Goal: Transaction & Acquisition: Obtain resource

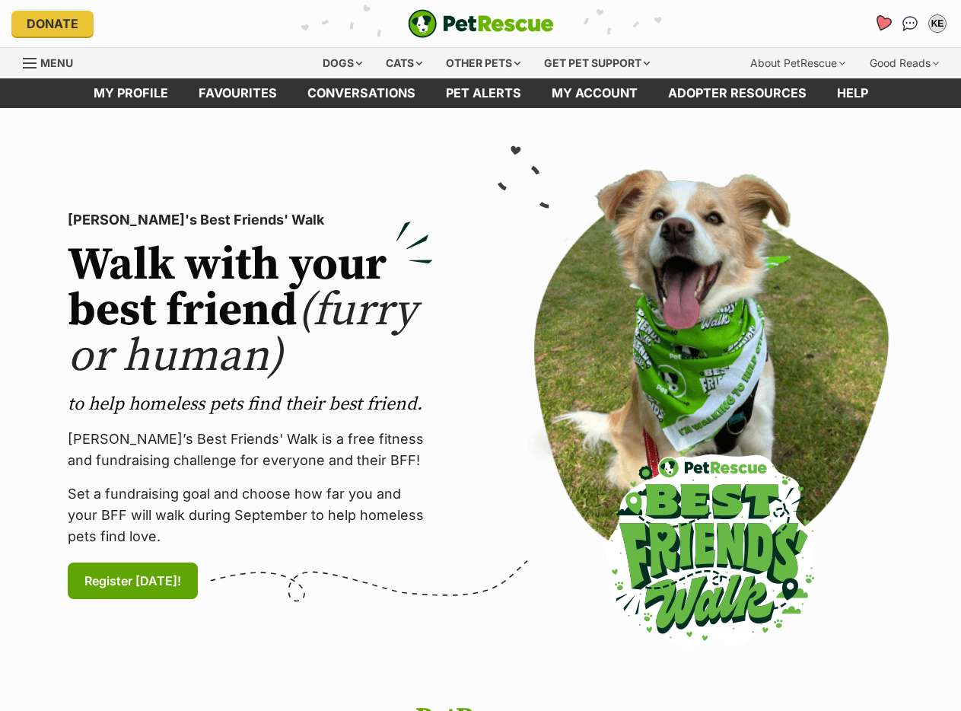
click at [882, 24] on icon "Favourites" at bounding box center [883, 23] width 18 height 18
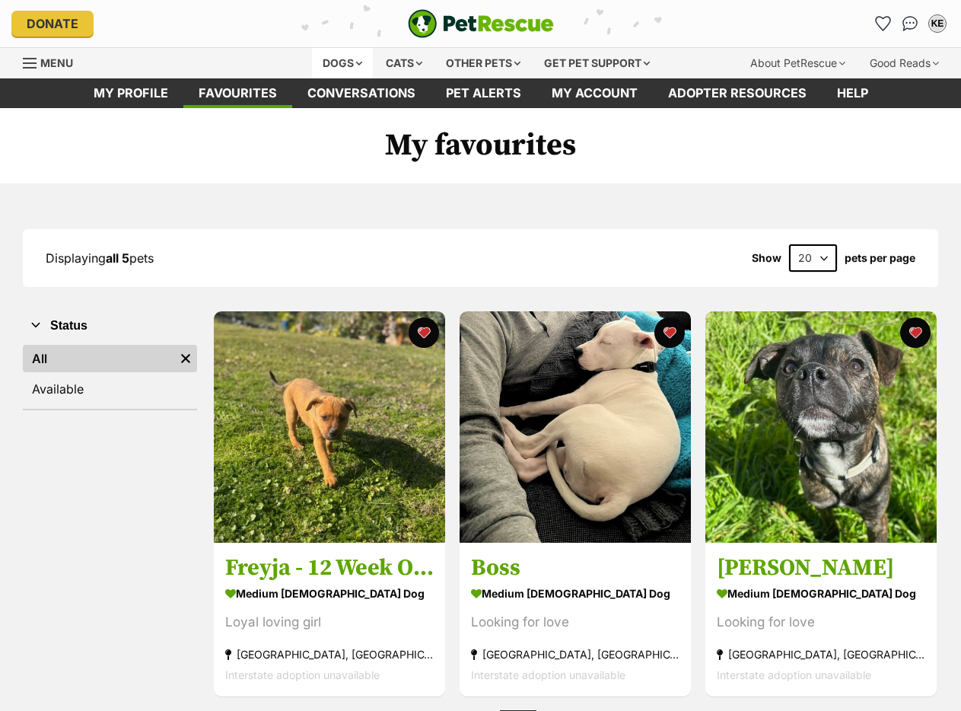
click at [330, 61] on div "Dogs" at bounding box center [342, 63] width 61 height 30
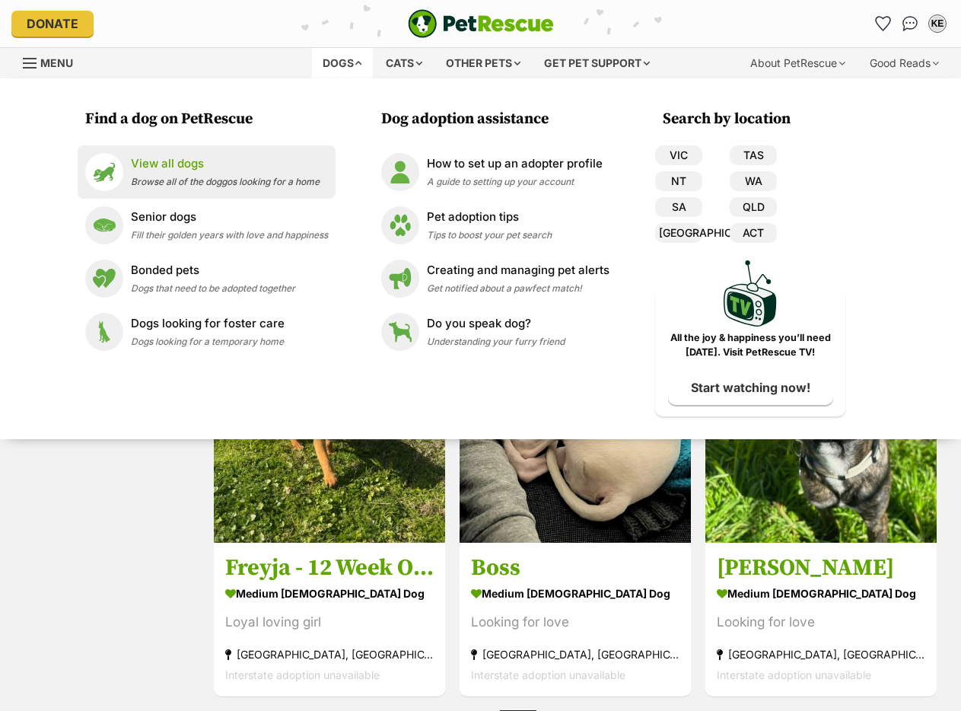
click at [183, 180] on span "Browse all of the doggos looking for a home" at bounding box center [225, 181] width 189 height 11
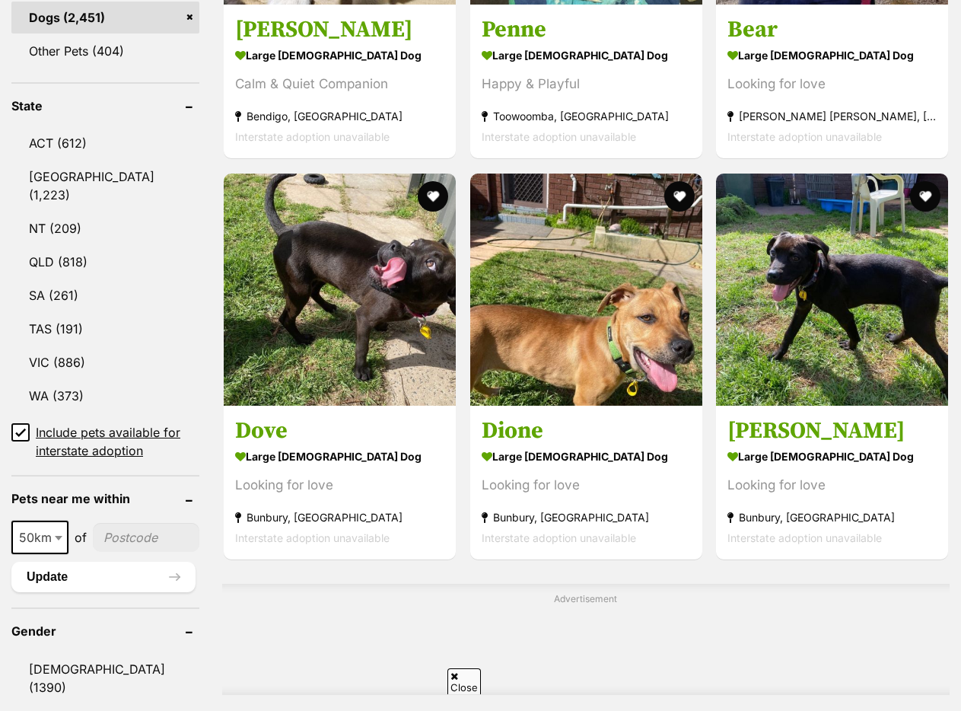
click at [46, 527] on span "50km" at bounding box center [40, 537] width 54 height 21
select select "100"
click at [113, 523] on input"] "postcode" at bounding box center [148, 537] width 101 height 29
type input"] "2140"
click at [122, 562] on button "Update" at bounding box center [103, 577] width 184 height 30
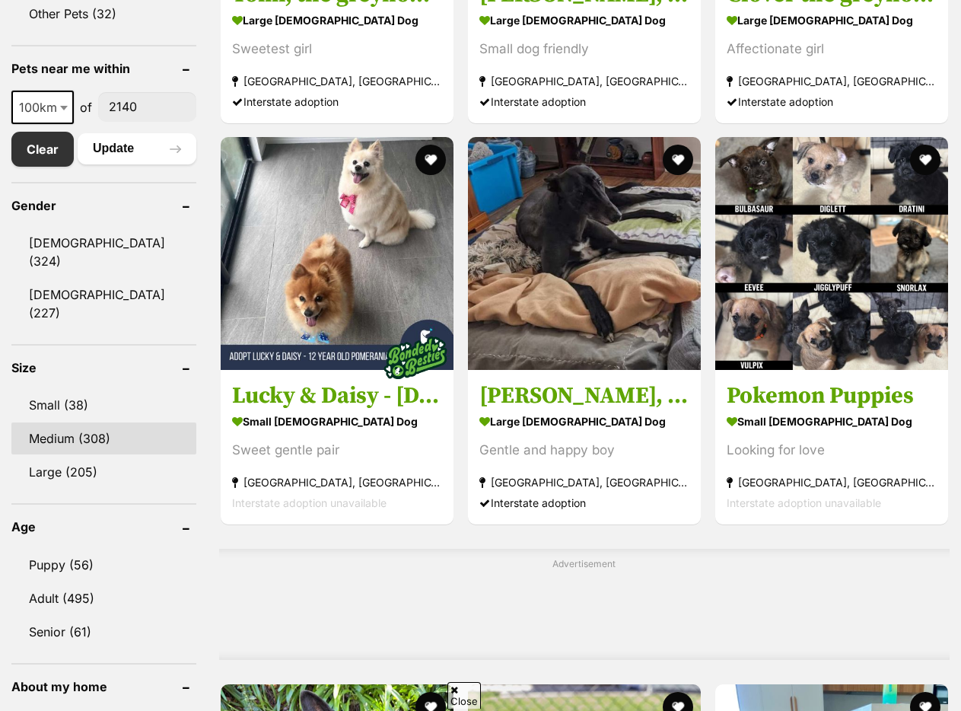
scroll to position [761, 0]
click at [98, 422] on link "Medium (308)" at bounding box center [103, 438] width 185 height 32
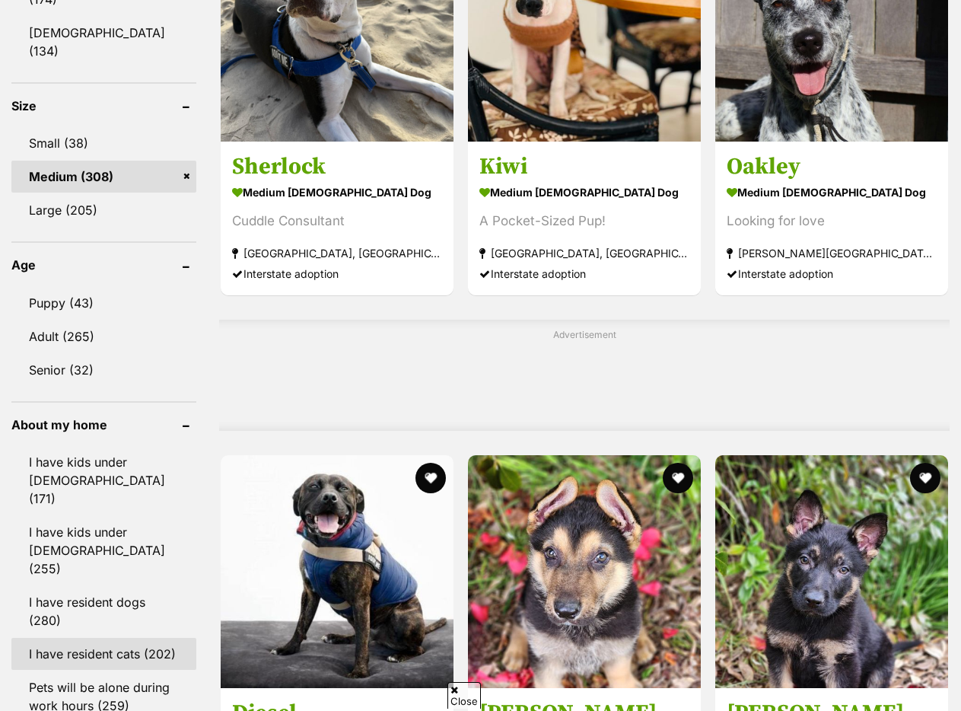
click at [110, 638] on link "I have resident cats (202)" at bounding box center [103, 654] width 185 height 32
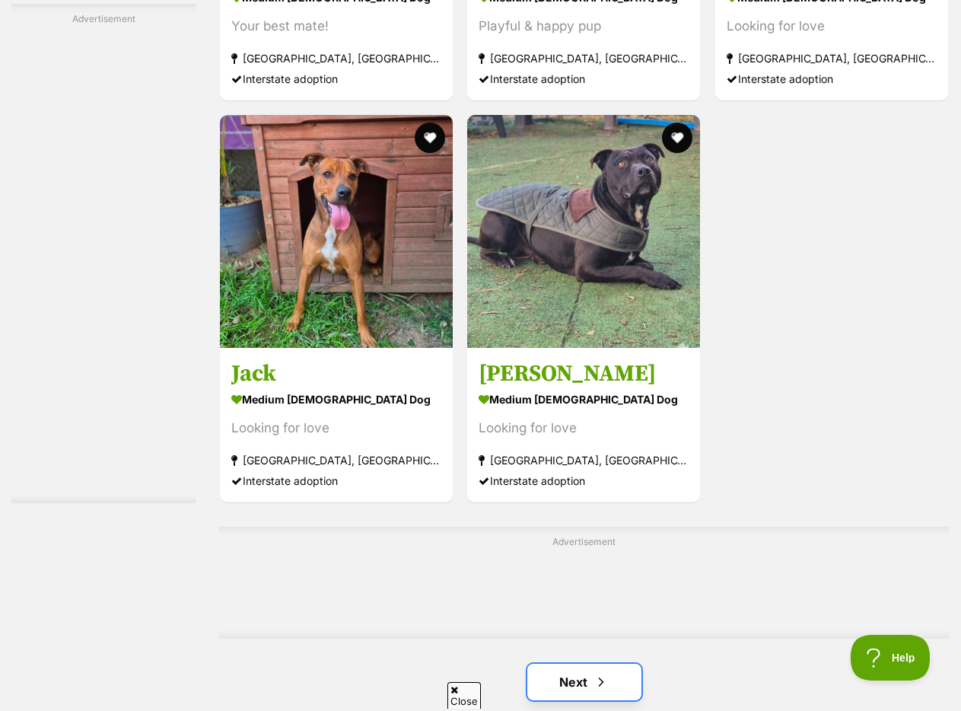
click at [629, 694] on link "Next" at bounding box center [584, 682] width 114 height 37
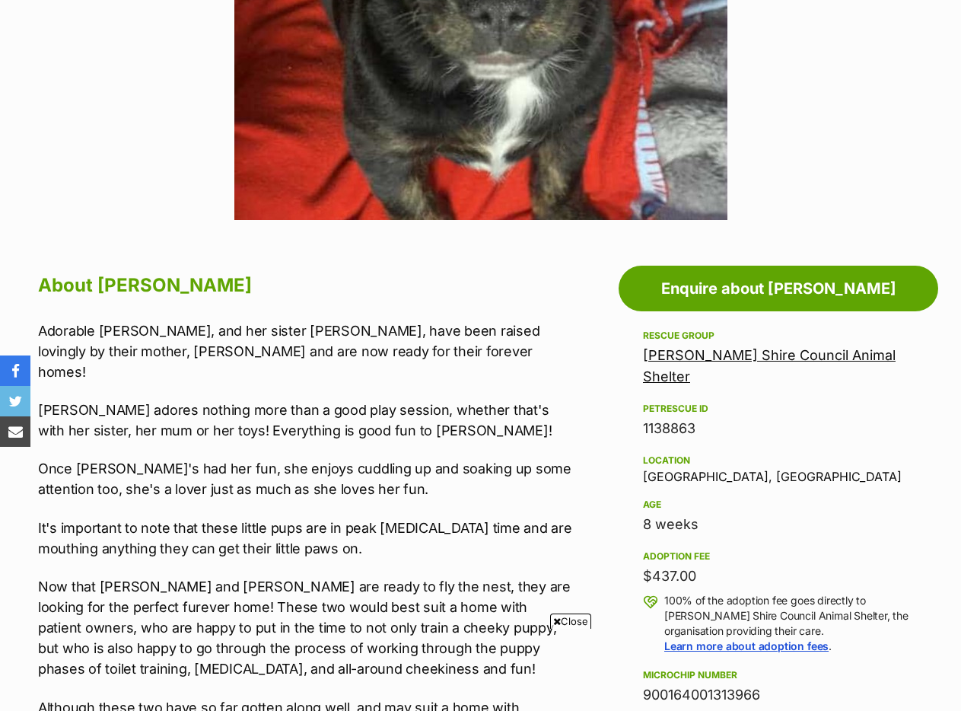
scroll to position [761, 0]
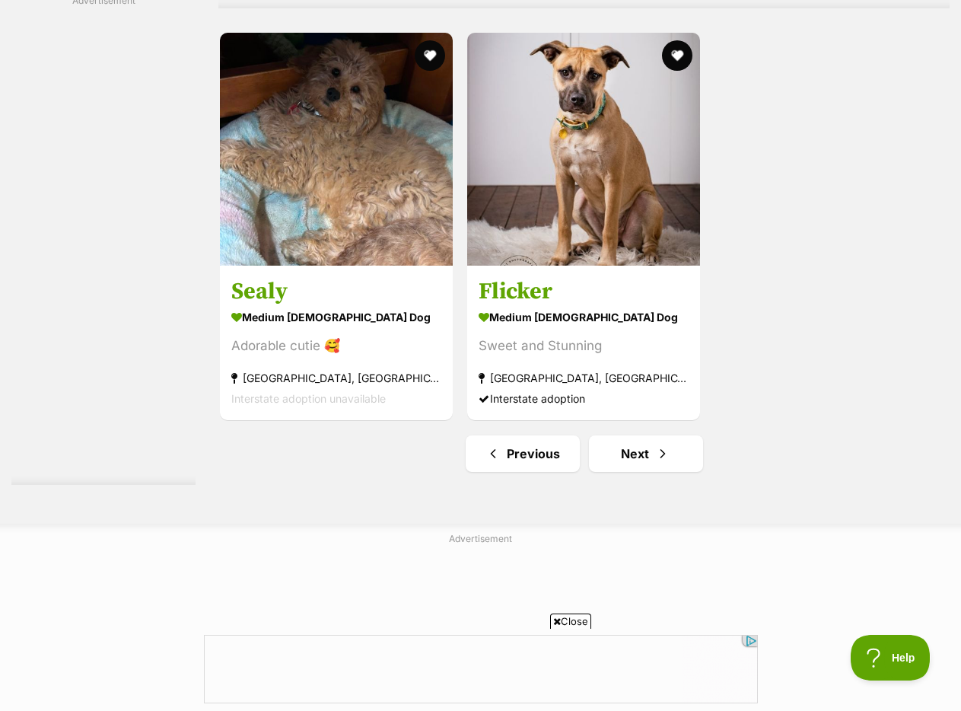
click at [653, 456] on link "Next" at bounding box center [646, 453] width 114 height 37
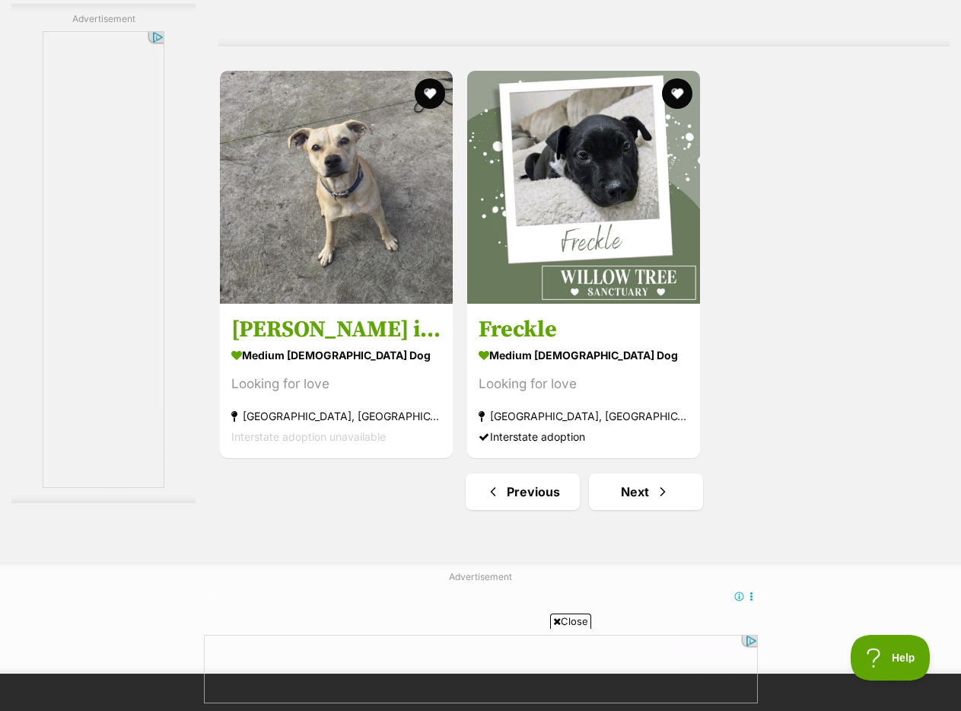
scroll to position [3348, 0]
